Goal: Task Accomplishment & Management: Manage account settings

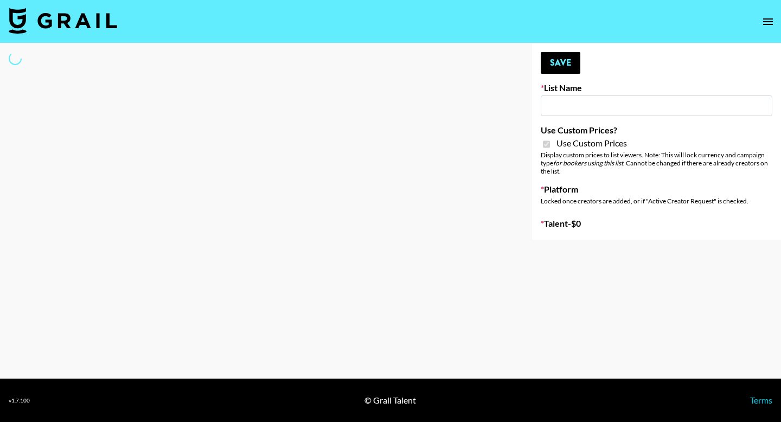
type input "Nippies"
checkbox input "true"
select select "Brand"
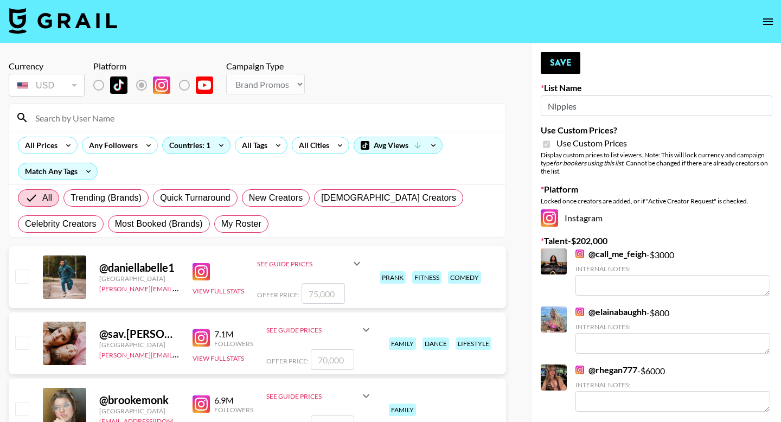
click at [253, 222] on span "My Roster" at bounding box center [241, 224] width 40 height 13
click at [221, 224] on input "My Roster" at bounding box center [221, 224] width 0 height 0
radio input "true"
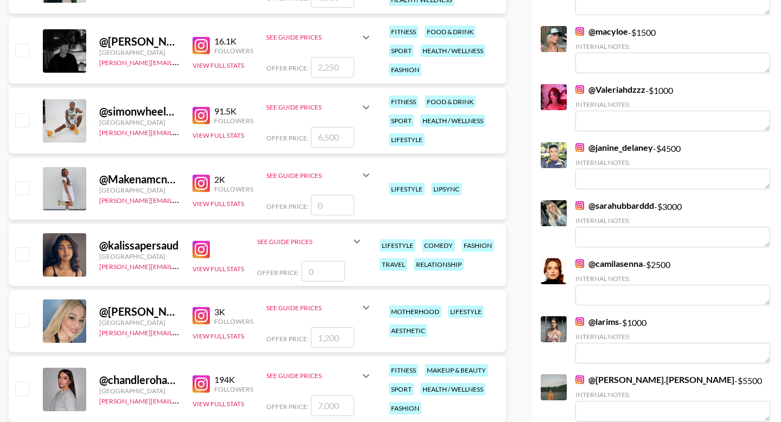
scroll to position [572, 0]
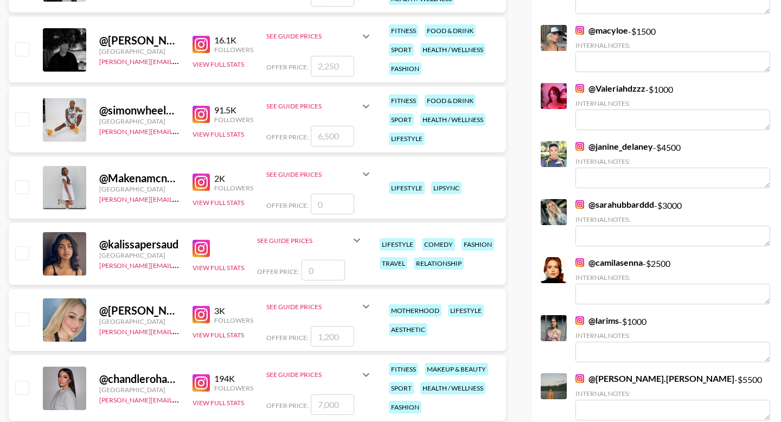
click at [199, 244] on img at bounding box center [201, 248] width 17 height 17
click at [21, 252] on input "checkbox" at bounding box center [21, 252] width 13 height 13
checkbox input "false"
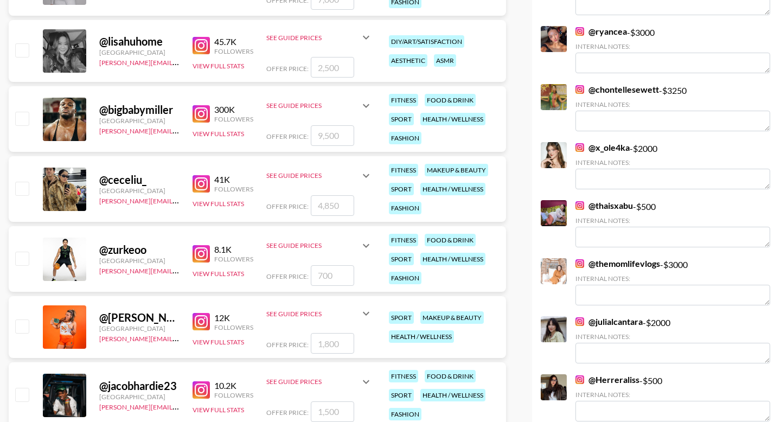
scroll to position [982, 0]
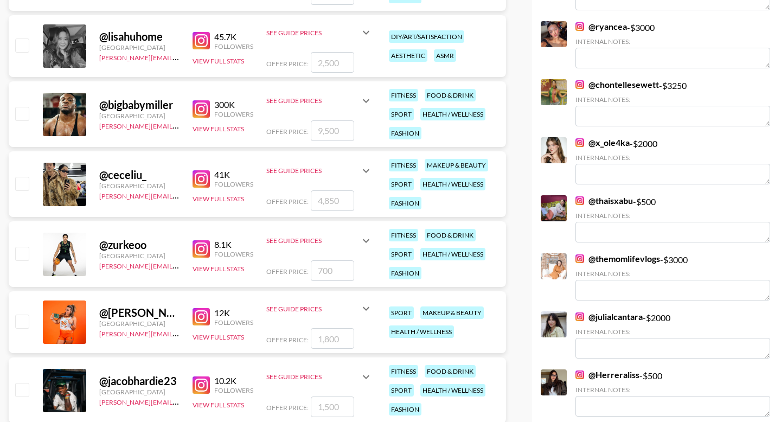
click at [199, 183] on img at bounding box center [201, 178] width 17 height 17
click at [202, 318] on img at bounding box center [201, 316] width 17 height 17
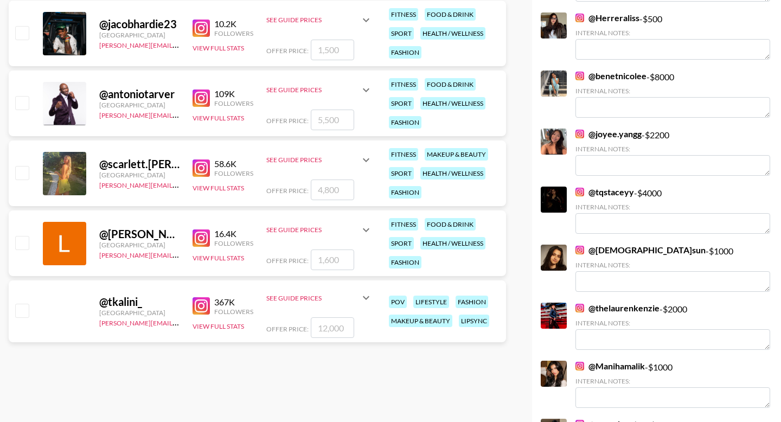
scroll to position [1338, 0]
click at [23, 169] on input "checkbox" at bounding box center [21, 173] width 13 height 13
checkbox input "true"
type input "4800"
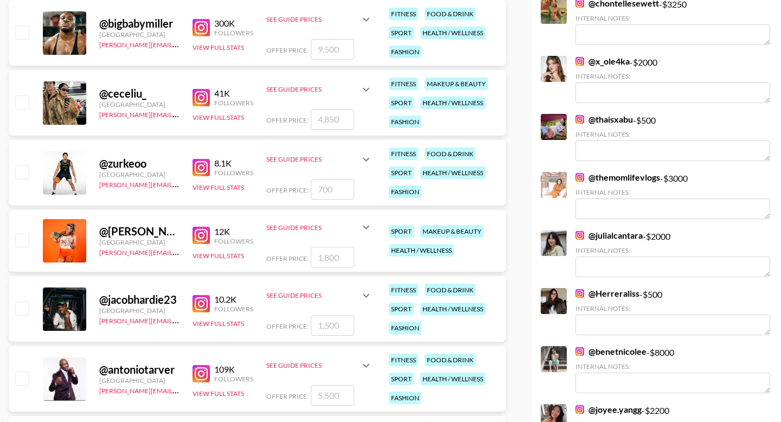
scroll to position [1059, 0]
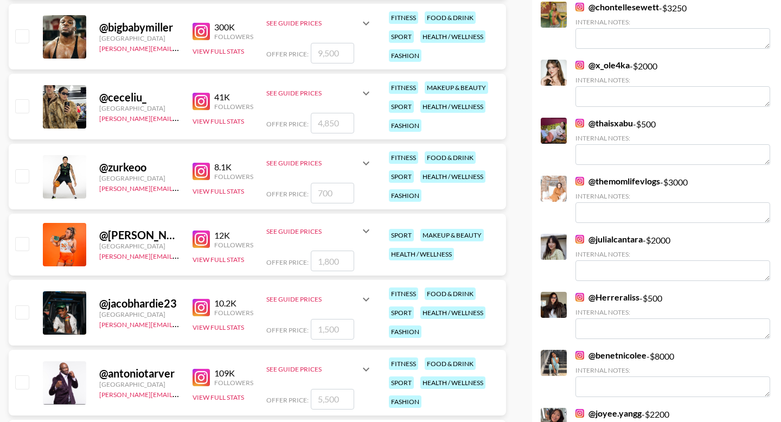
click at [21, 105] on input "checkbox" at bounding box center [21, 105] width 13 height 13
checkbox input "true"
type input "4850"
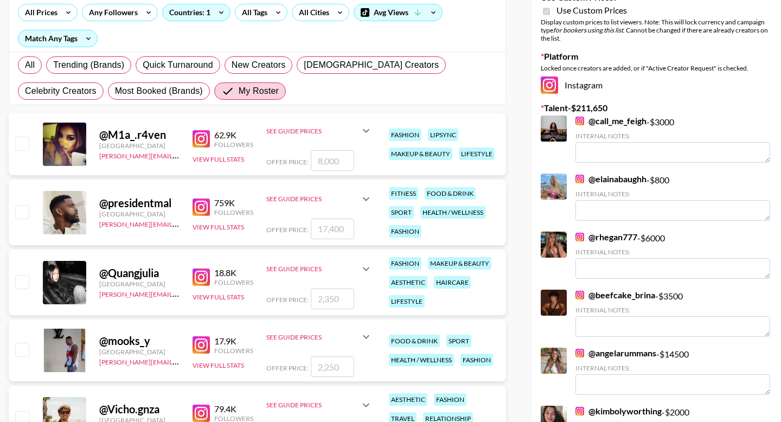
scroll to position [115, 0]
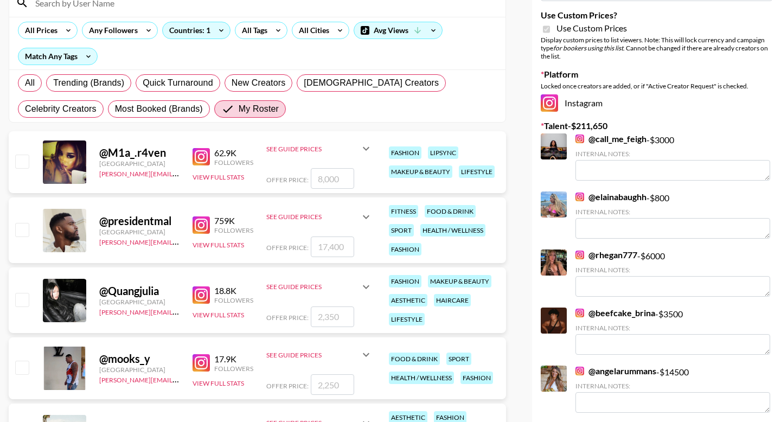
click at [23, 298] on input "checkbox" at bounding box center [21, 299] width 13 height 13
checkbox input "true"
click at [206, 157] on img at bounding box center [201, 156] width 17 height 17
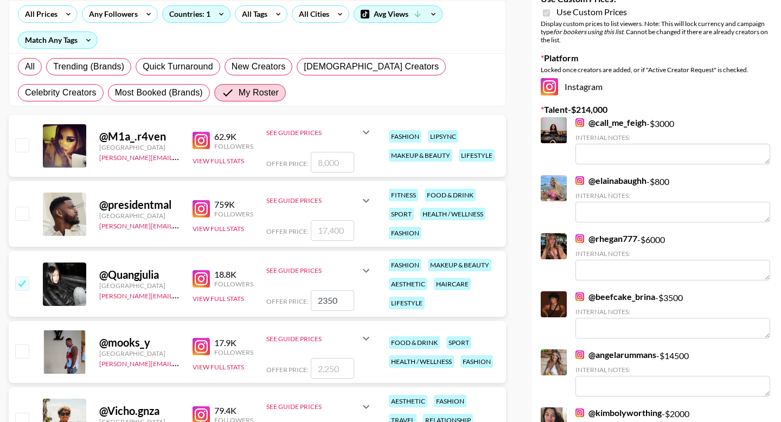
scroll to position [167, 0]
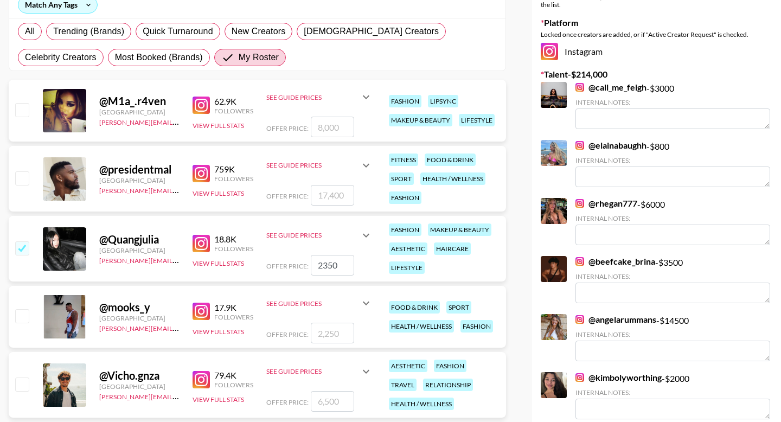
click at [370, 237] on icon at bounding box center [366, 235] width 13 height 13
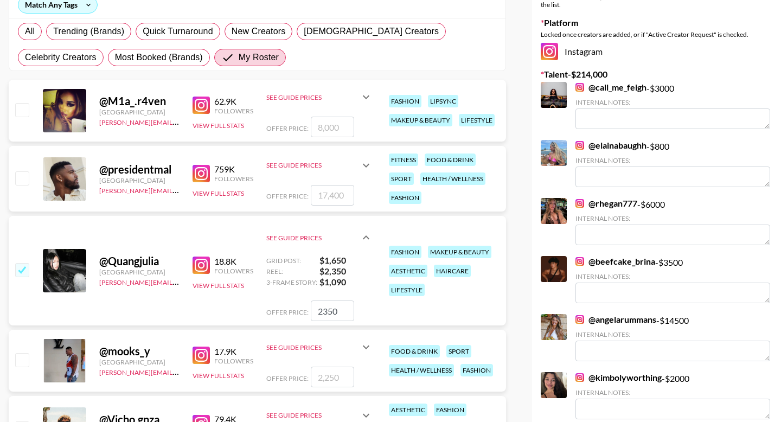
drag, startPoint x: 340, startPoint y: 310, endPoint x: 304, endPoint y: 310, distance: 36.3
click at [304, 310] on div "Offer Price: 2350" at bounding box center [319, 311] width 106 height 21
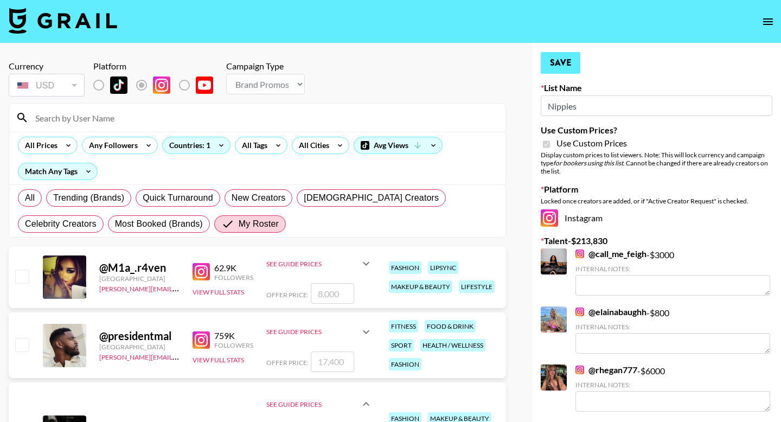
type input "2180"
click at [561, 69] on button "Save" at bounding box center [561, 63] width 40 height 22
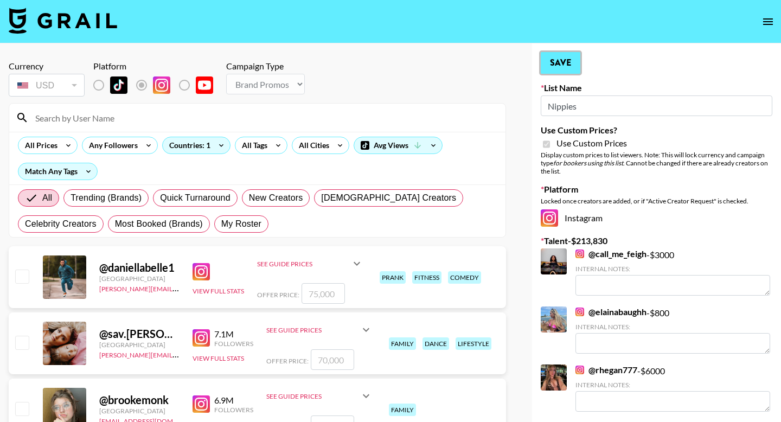
radio input "true"
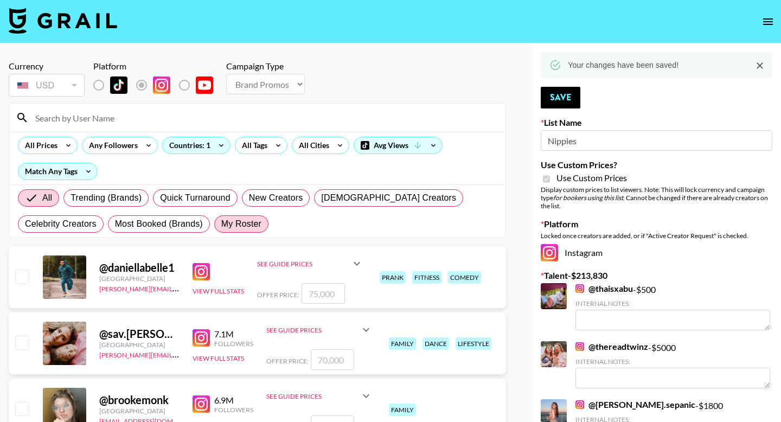
click at [247, 220] on span "My Roster" at bounding box center [241, 224] width 40 height 13
click at [221, 224] on input "My Roster" at bounding box center [221, 224] width 0 height 0
radio input "true"
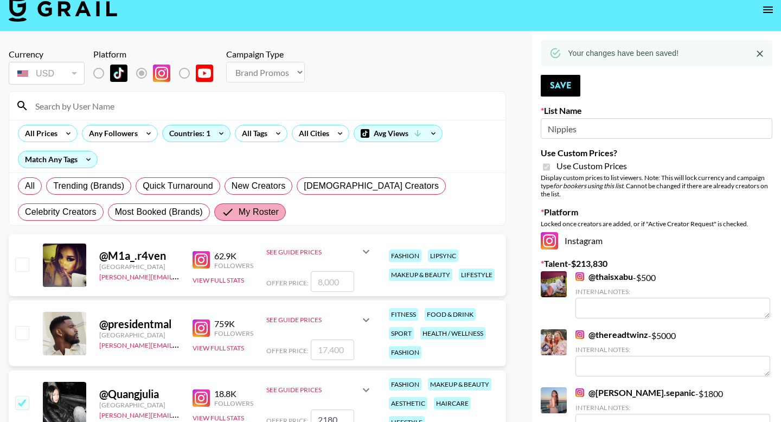
scroll to position [16, 0]
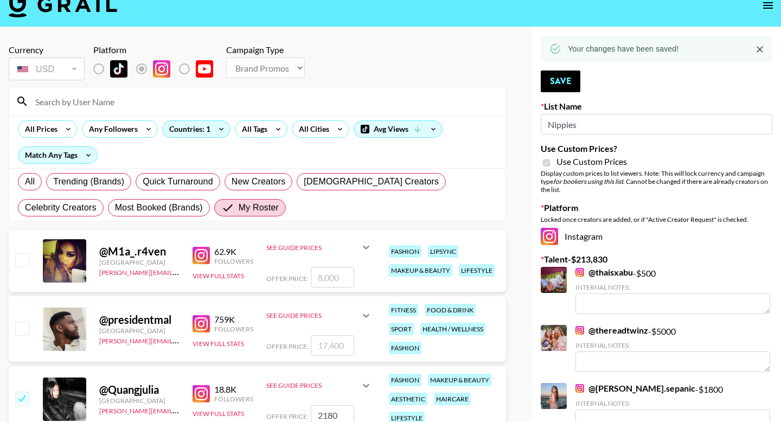
click at [603, 271] on link "@ thaisxabu" at bounding box center [605, 272] width 58 height 11
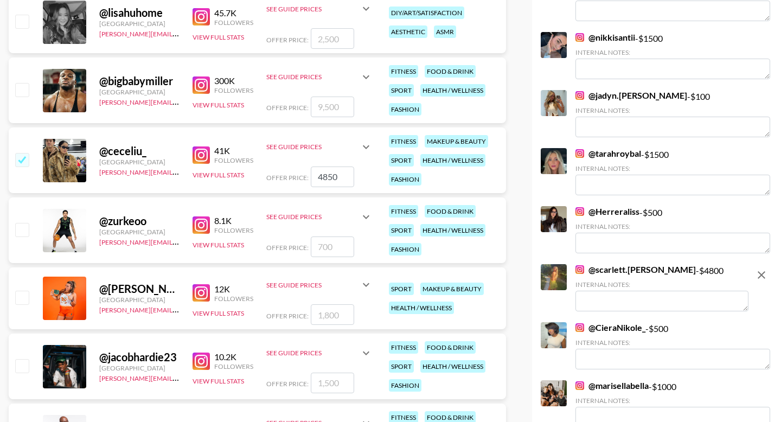
scroll to position [1021, 0]
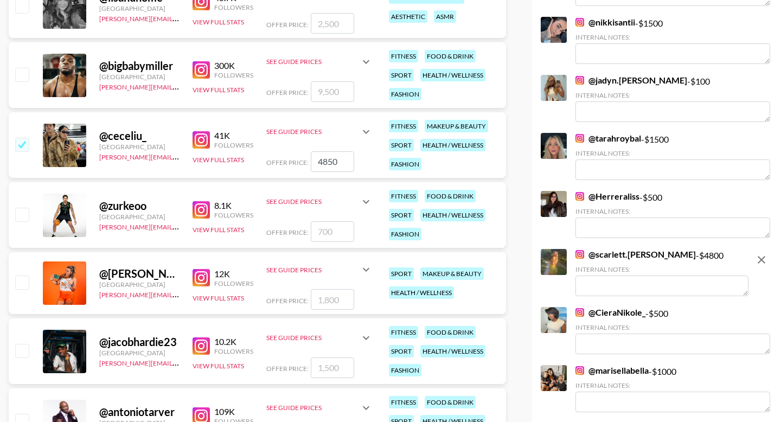
click at [371, 127] on icon at bounding box center [366, 131] width 13 height 13
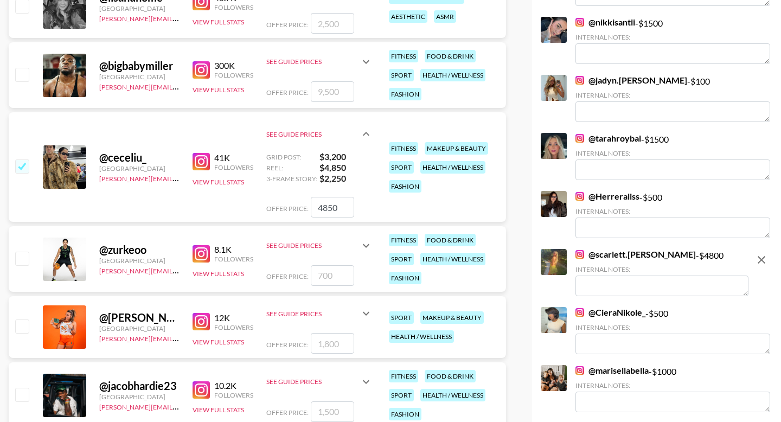
drag, startPoint x: 338, startPoint y: 208, endPoint x: 295, endPoint y: 208, distance: 43.4
click at [295, 208] on div "Offer Price: 4850" at bounding box center [319, 207] width 106 height 21
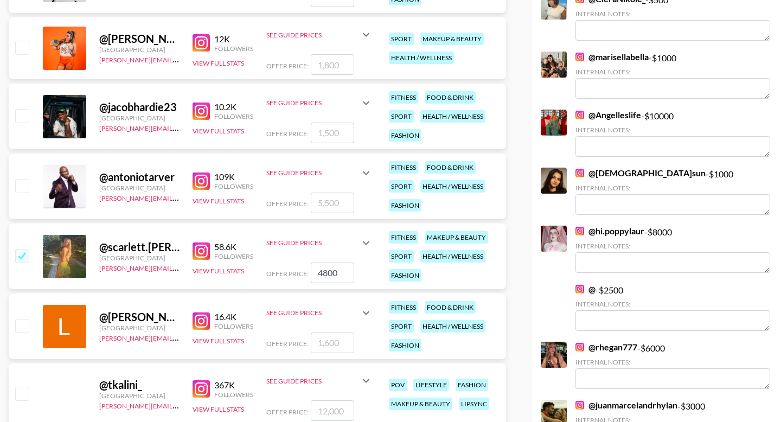
scroll to position [1300, 0]
type input "4000"
drag, startPoint x: 343, startPoint y: 273, endPoint x: 318, endPoint y: 273, distance: 24.4
click at [318, 273] on input "4800" at bounding box center [332, 272] width 43 height 21
click at [362, 245] on icon at bounding box center [366, 242] width 13 height 13
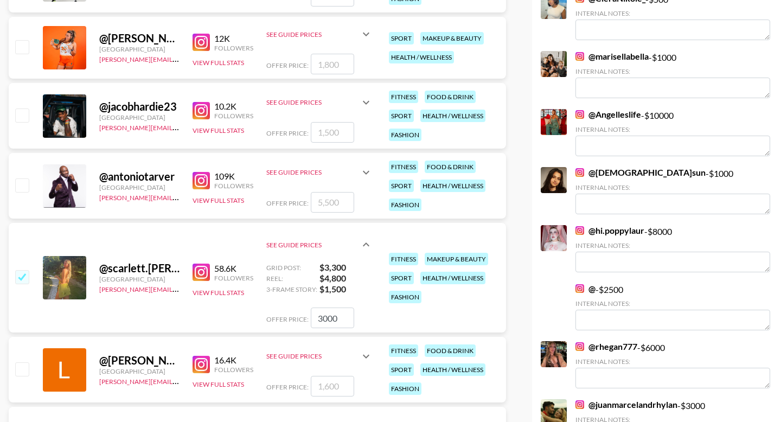
type input "3000"
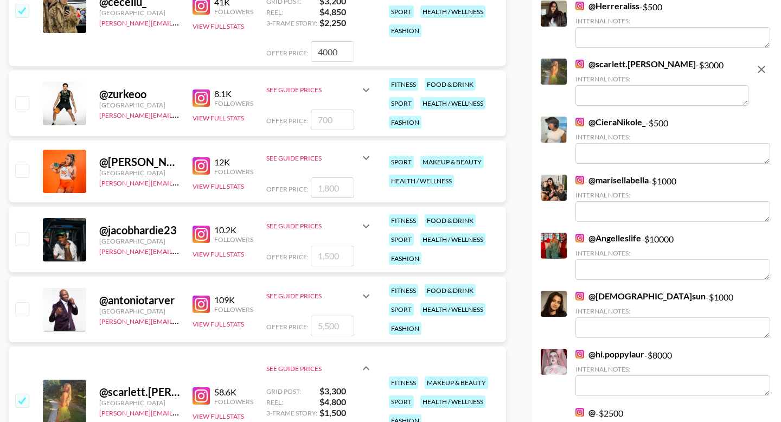
scroll to position [1179, 0]
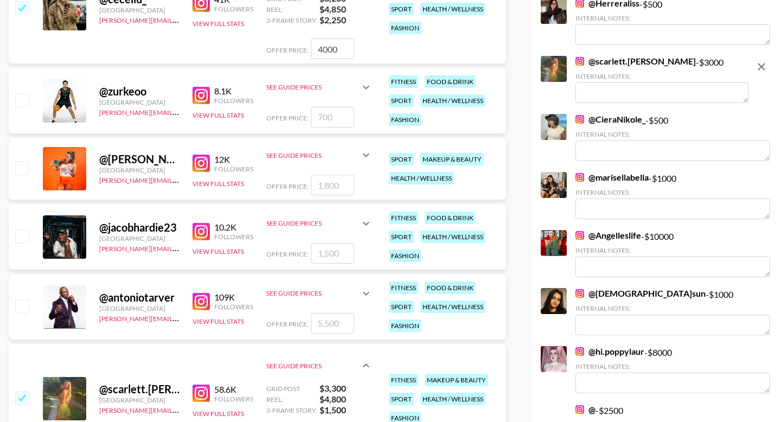
drag, startPoint x: 340, startPoint y: 54, endPoint x: 299, endPoint y: 53, distance: 41.2
click at [299, 54] on div "Offer Price: 4000" at bounding box center [319, 49] width 106 height 21
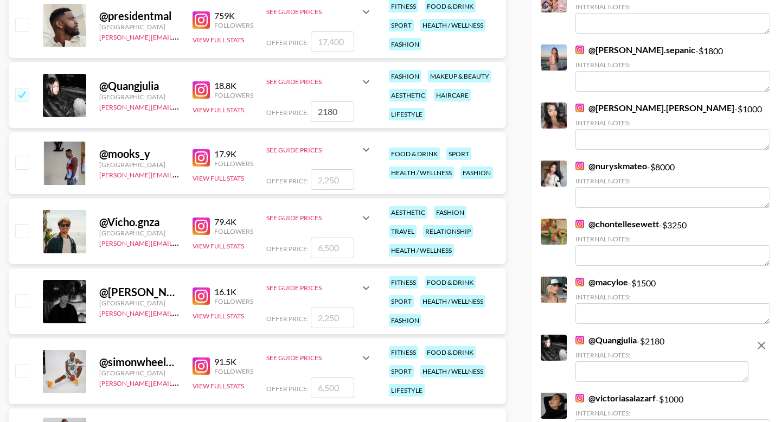
scroll to position [0, 0]
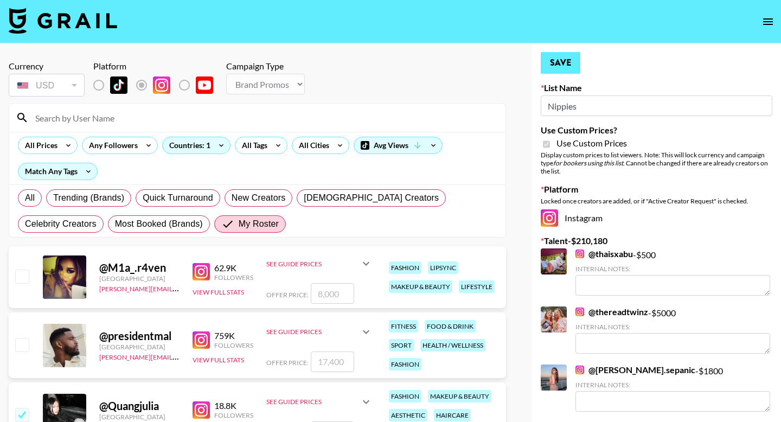
type input "3000"
click at [561, 56] on button "Save" at bounding box center [561, 63] width 40 height 22
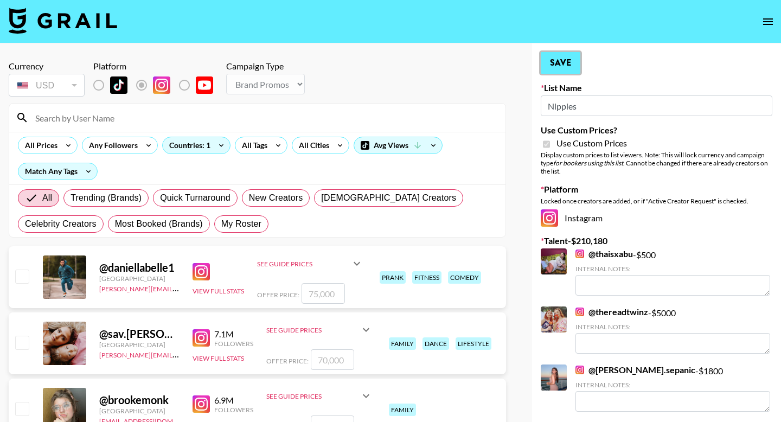
radio input "true"
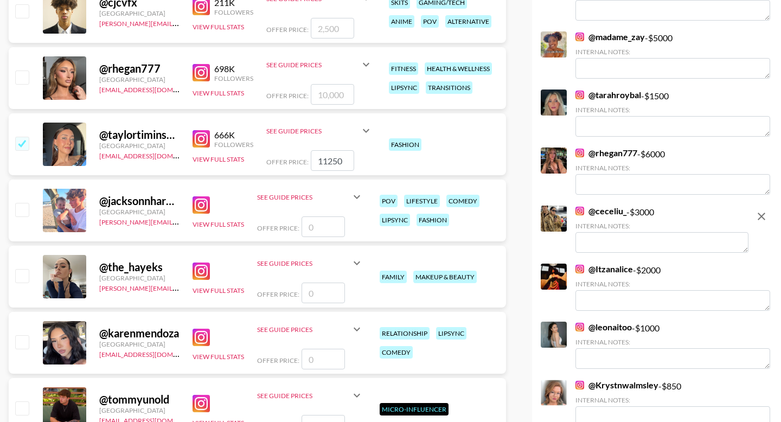
scroll to position [1935, 0]
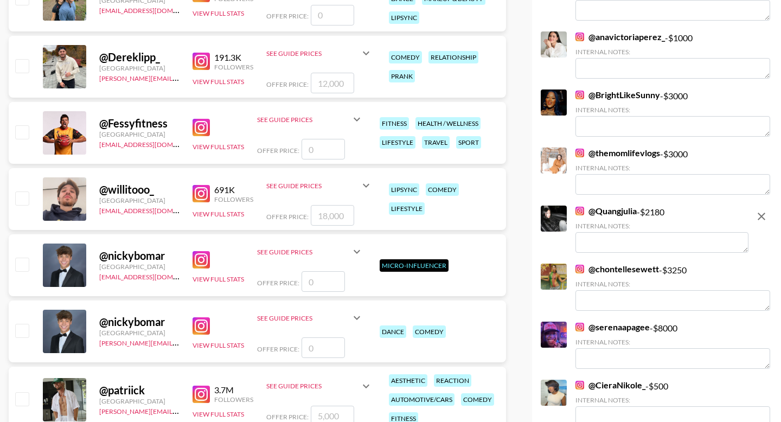
click at [606, 250] on textarea at bounding box center [662, 242] width 173 height 21
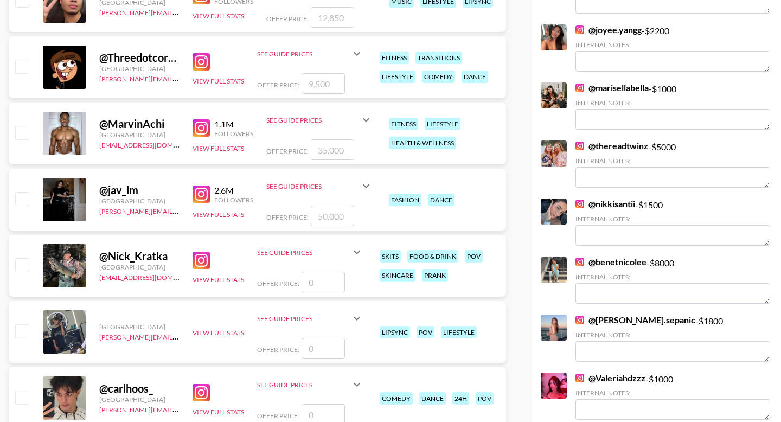
scroll to position [0, 0]
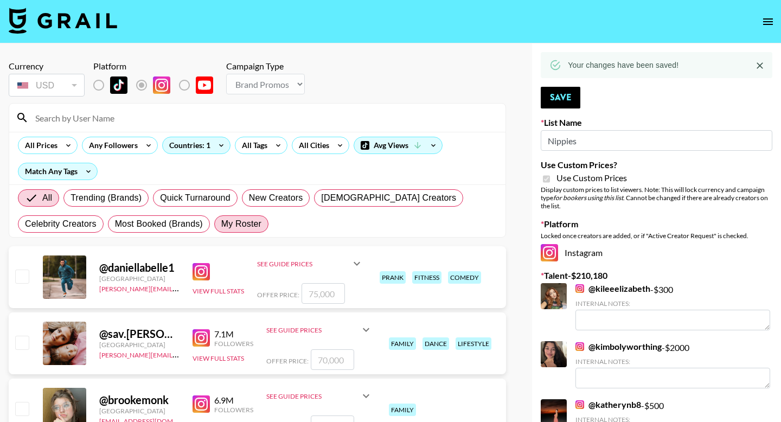
click at [240, 225] on span "My Roster" at bounding box center [241, 224] width 40 height 13
click at [221, 224] on input "My Roster" at bounding box center [221, 224] width 0 height 0
radio input "true"
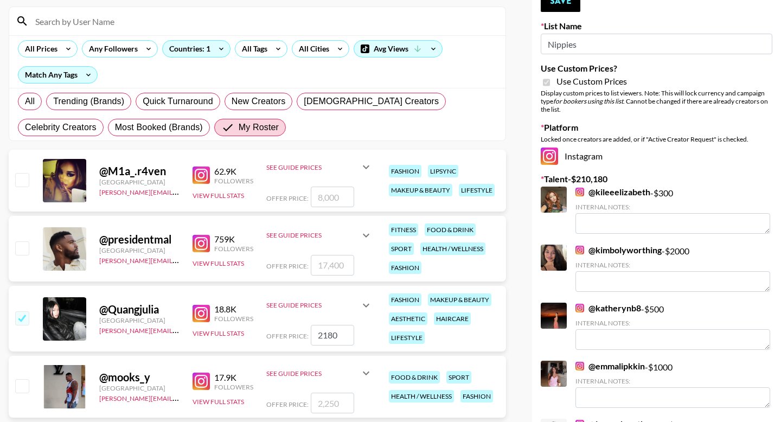
scroll to position [116, 0]
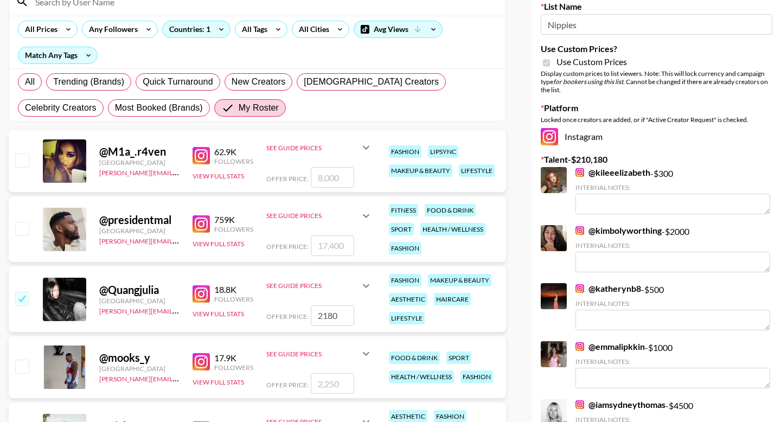
click at [343, 314] on input "2180" at bounding box center [332, 315] width 43 height 21
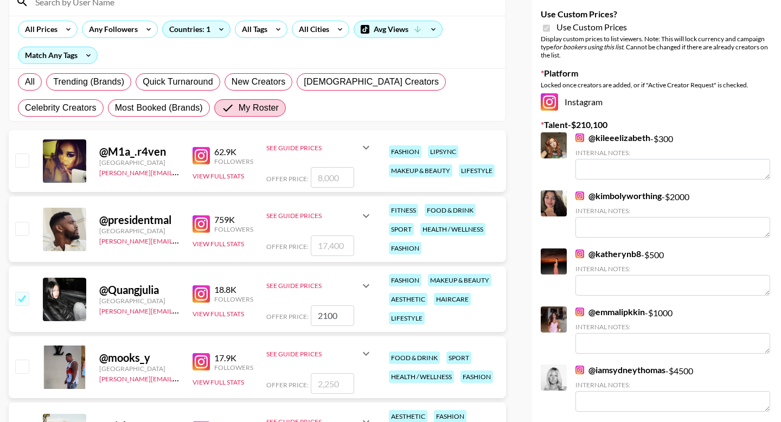
scroll to position [0, 0]
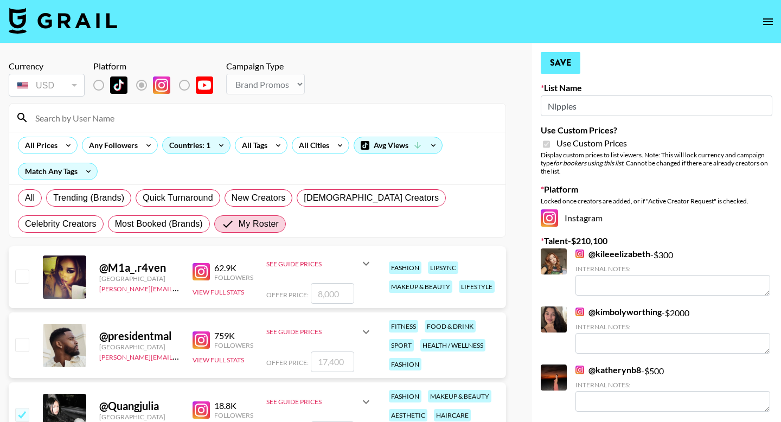
type input "2100"
click at [561, 65] on button "Save" at bounding box center [561, 63] width 40 height 22
radio input "true"
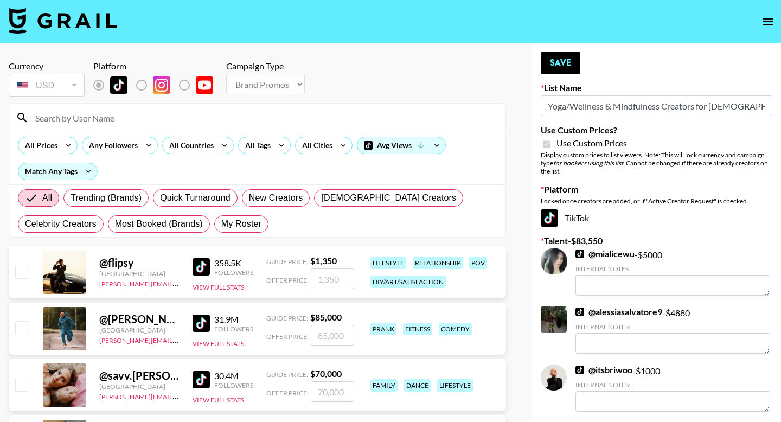
select select "Brand"
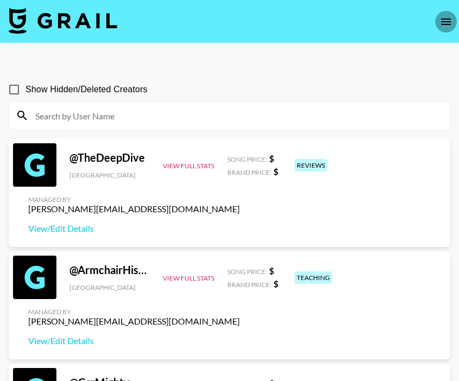
click at [450, 22] on icon "open drawer" at bounding box center [445, 21] width 13 height 13
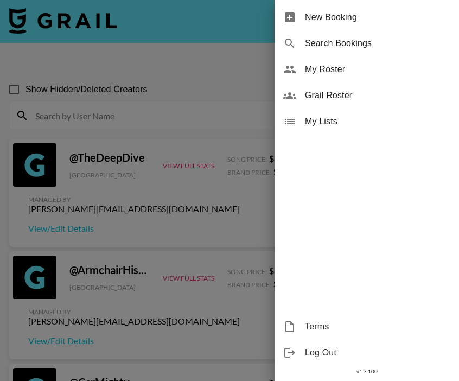
click at [311, 65] on span "My Roster" at bounding box center [377, 69] width 145 height 13
click at [336, 68] on span "My Roster" at bounding box center [377, 69] width 145 height 13
click at [178, 119] on div at bounding box center [229, 190] width 459 height 381
click at [334, 67] on span "My Roster" at bounding box center [377, 69] width 145 height 13
click at [222, 46] on div at bounding box center [229, 190] width 459 height 381
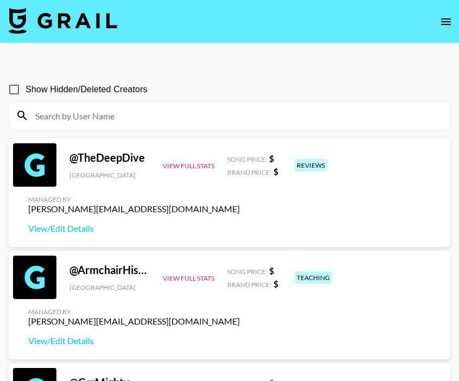
click at [446, 23] on icon "open drawer" at bounding box center [445, 21] width 13 height 13
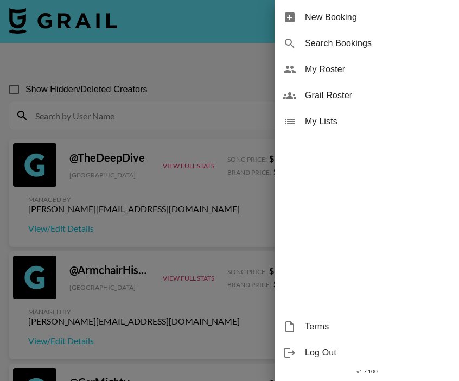
click at [337, 73] on span "My Roster" at bounding box center [377, 69] width 145 height 13
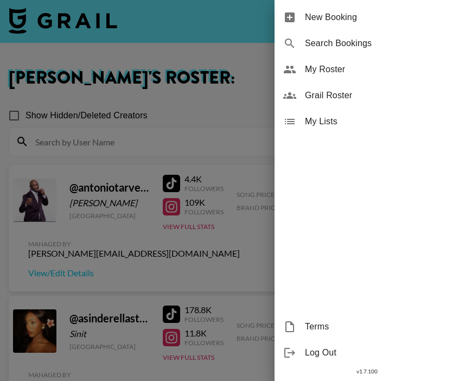
click at [188, 119] on div at bounding box center [229, 190] width 459 height 381
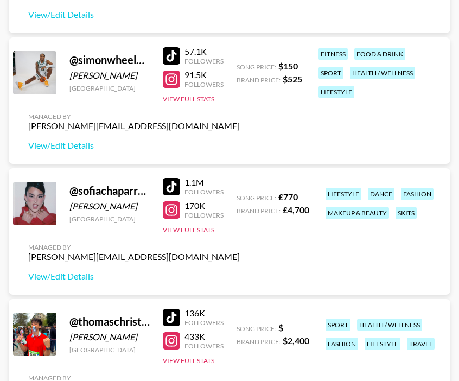
scroll to position [3737, 0]
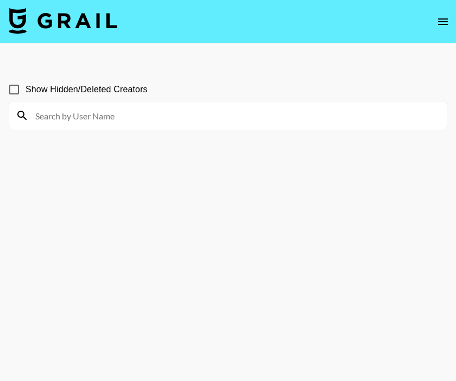
click at [443, 22] on icon "open drawer" at bounding box center [442, 21] width 13 height 13
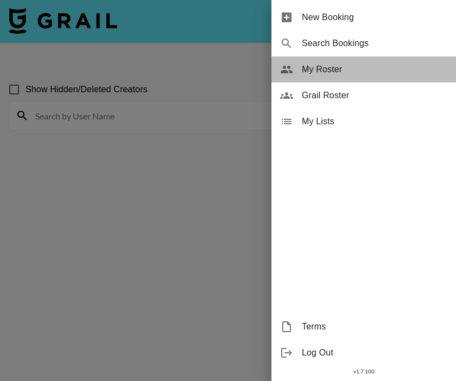
click at [341, 67] on span "My Roster" at bounding box center [374, 69] width 145 height 13
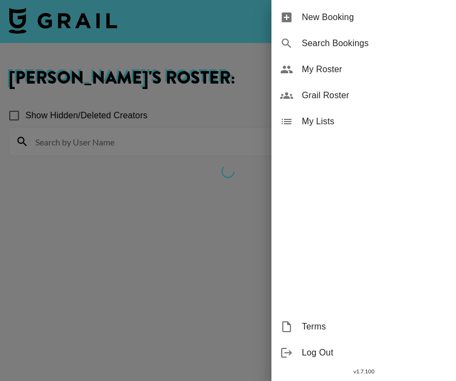
click at [175, 113] on div at bounding box center [228, 190] width 456 height 381
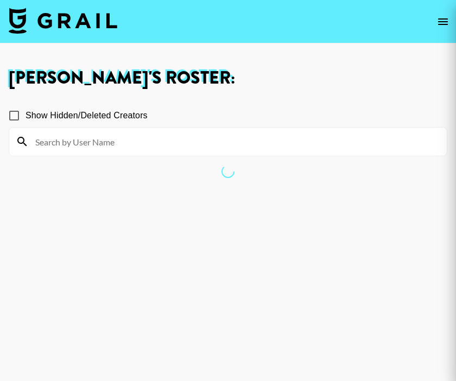
click at [175, 113] on div at bounding box center [228, 190] width 456 height 381
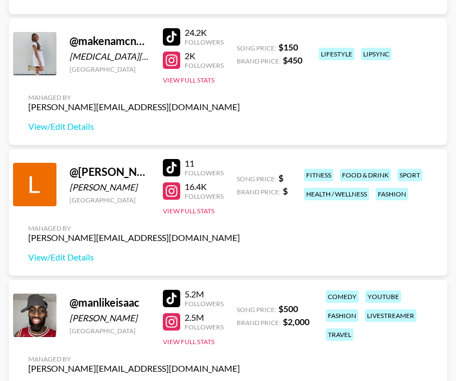
scroll to position [2328, 0]
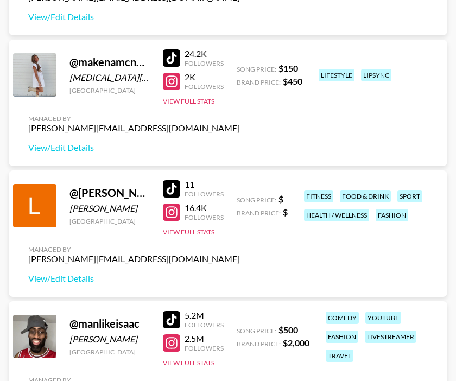
click at [175, 191] on div at bounding box center [171, 188] width 17 height 17
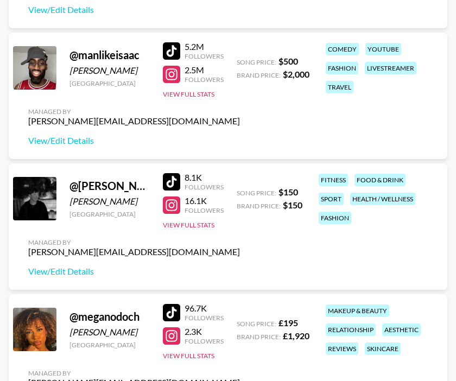
scroll to position [2597, 0]
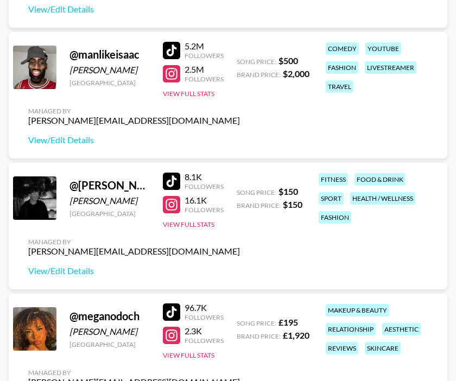
click at [174, 180] on div at bounding box center [171, 181] width 17 height 17
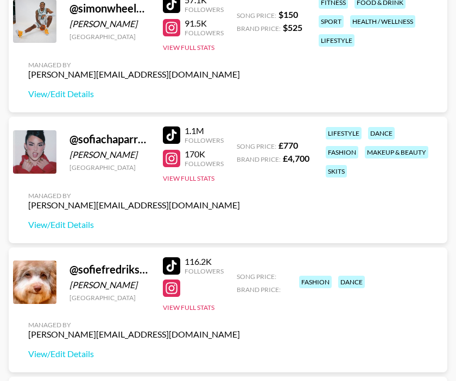
scroll to position [4188, 0]
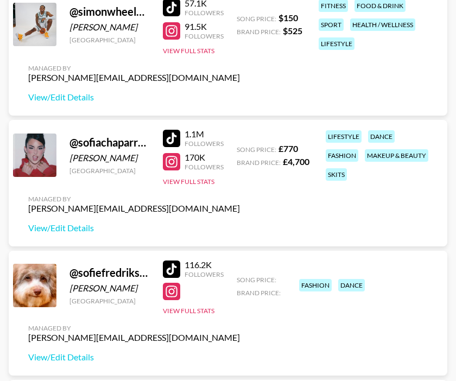
click at [171, 136] on div at bounding box center [171, 138] width 17 height 17
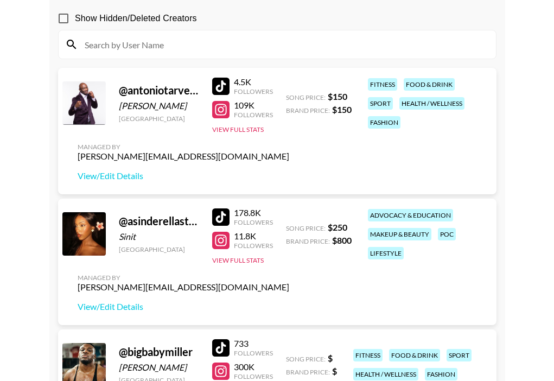
scroll to position [0, 0]
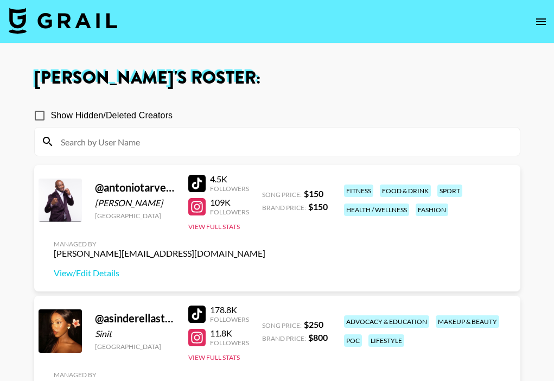
click at [129, 136] on input at bounding box center [283, 141] width 459 height 17
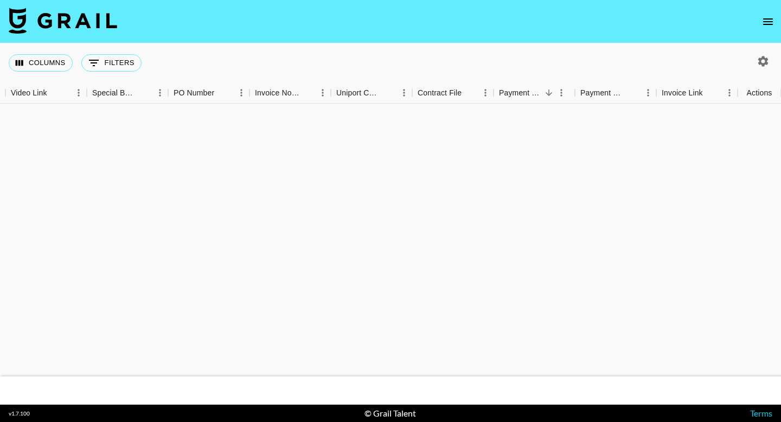
scroll to position [260, 1020]
